Goal: Information Seeking & Learning: Learn about a topic

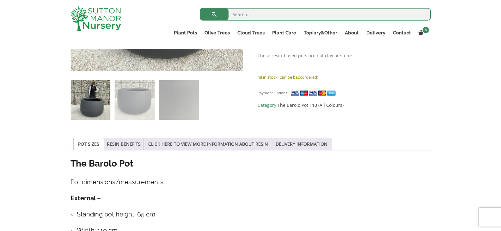
scroll to position [347, 0]
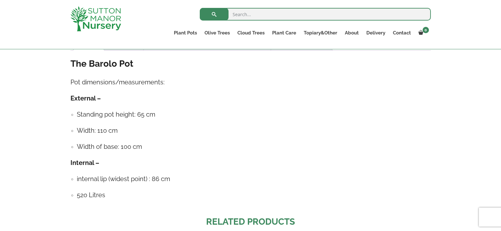
click at [370, 143] on h4 "Width of base: 100 cm" at bounding box center [254, 147] width 354 height 10
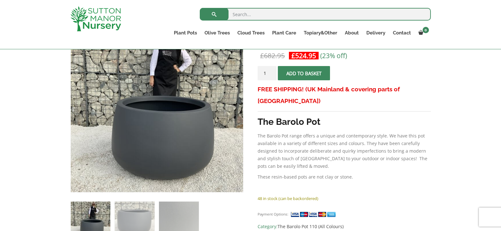
scroll to position [95, 0]
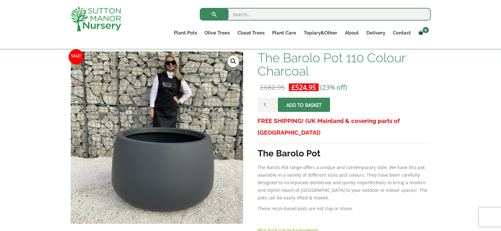
click at [359, 164] on p "The Barolo Pot range offers a unique and contemporary style. We have this pot a…" at bounding box center [343, 183] width 173 height 38
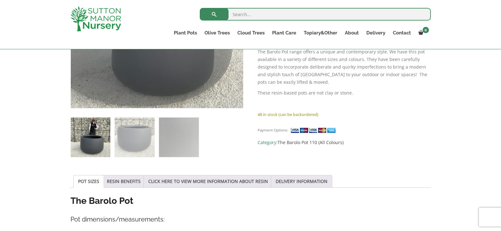
scroll to position [253, 0]
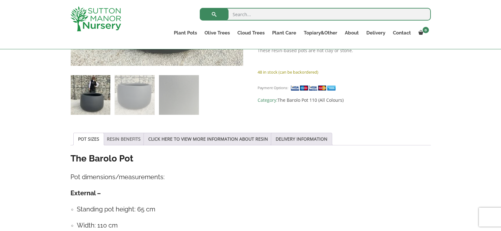
click at [123, 137] on link "RESIN BENEFITS" at bounding box center [124, 139] width 34 height 12
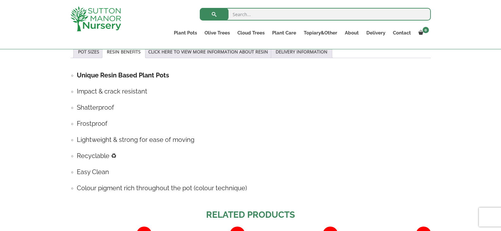
scroll to position [284, 0]
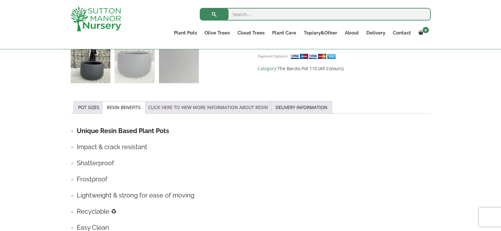
click at [180, 113] on link "CLICK HERE TO VIEW MORE INFORMATION ABOUT RESIN" at bounding box center [208, 107] width 120 height 12
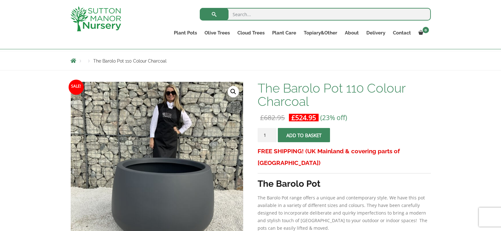
scroll to position [126, 0]
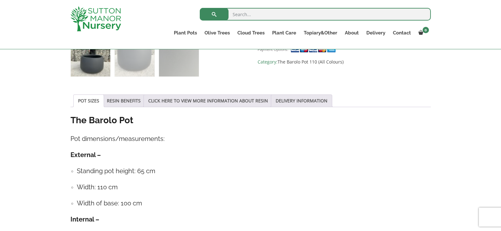
scroll to position [379, 0]
